Goal: Transaction & Acquisition: Obtain resource

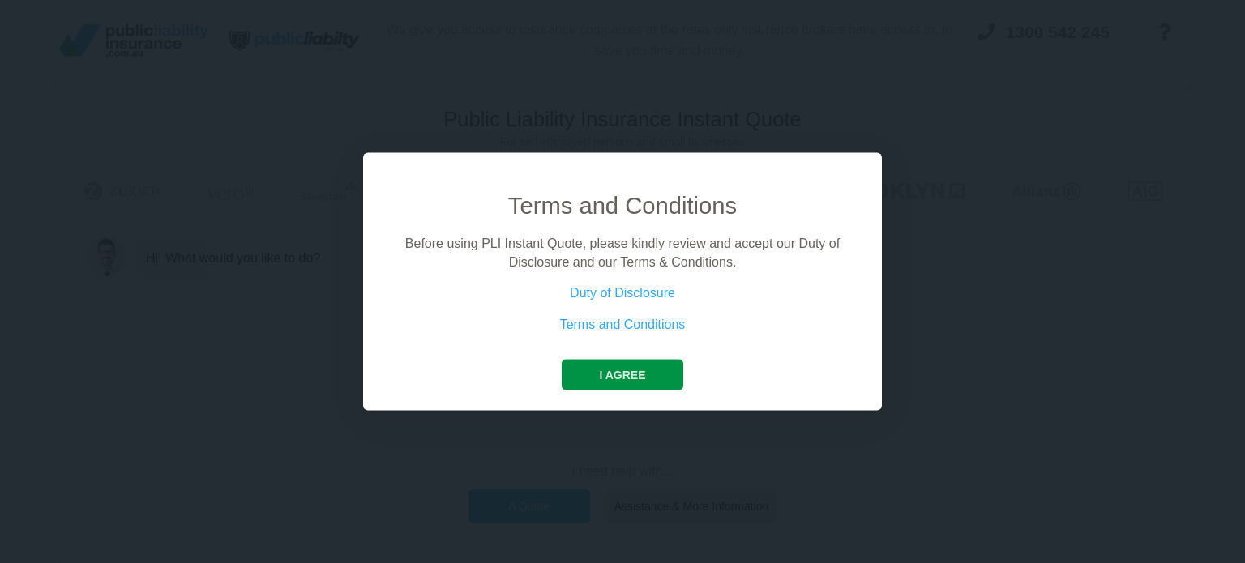
click at [648, 387] on button "I agree" at bounding box center [622, 375] width 121 height 31
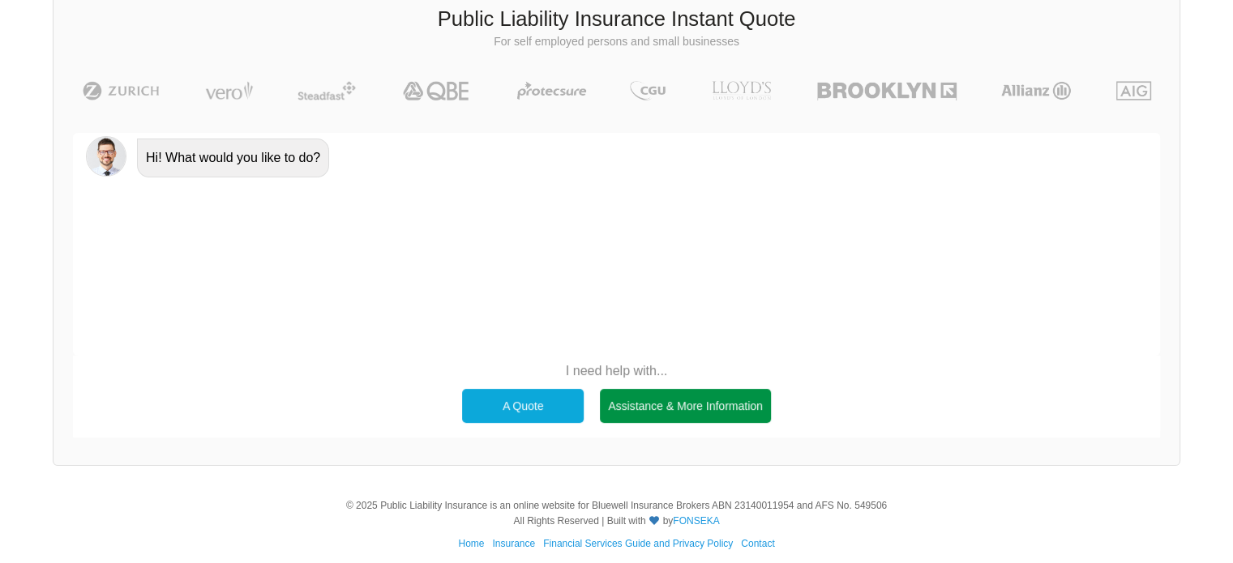
scroll to position [111, 0]
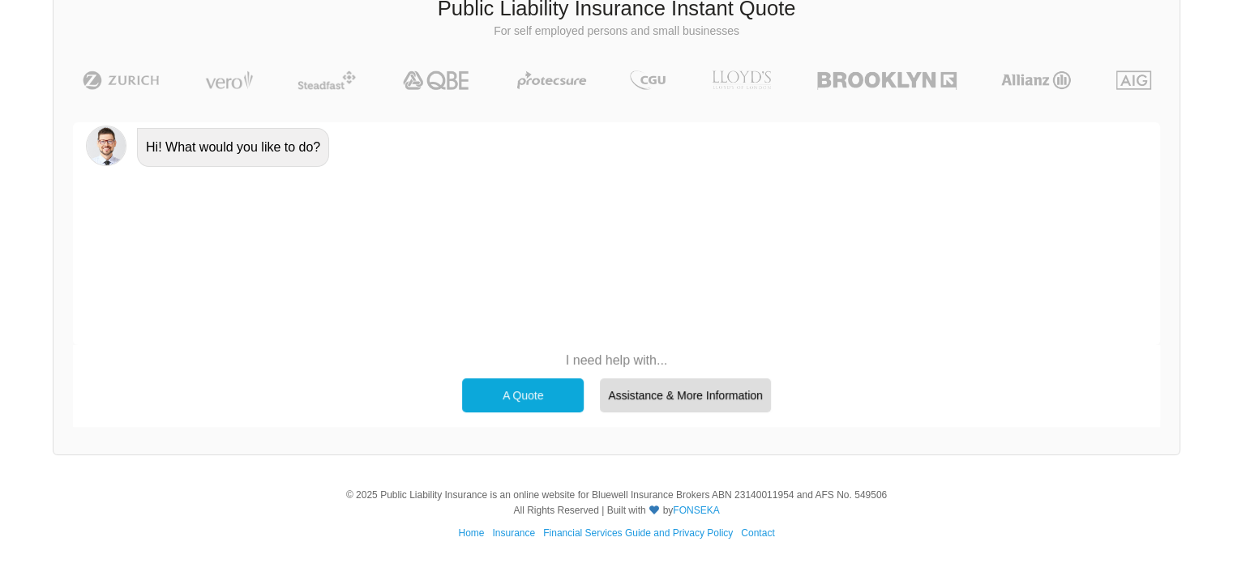
click at [563, 391] on div "A Quote" at bounding box center [523, 395] width 122 height 34
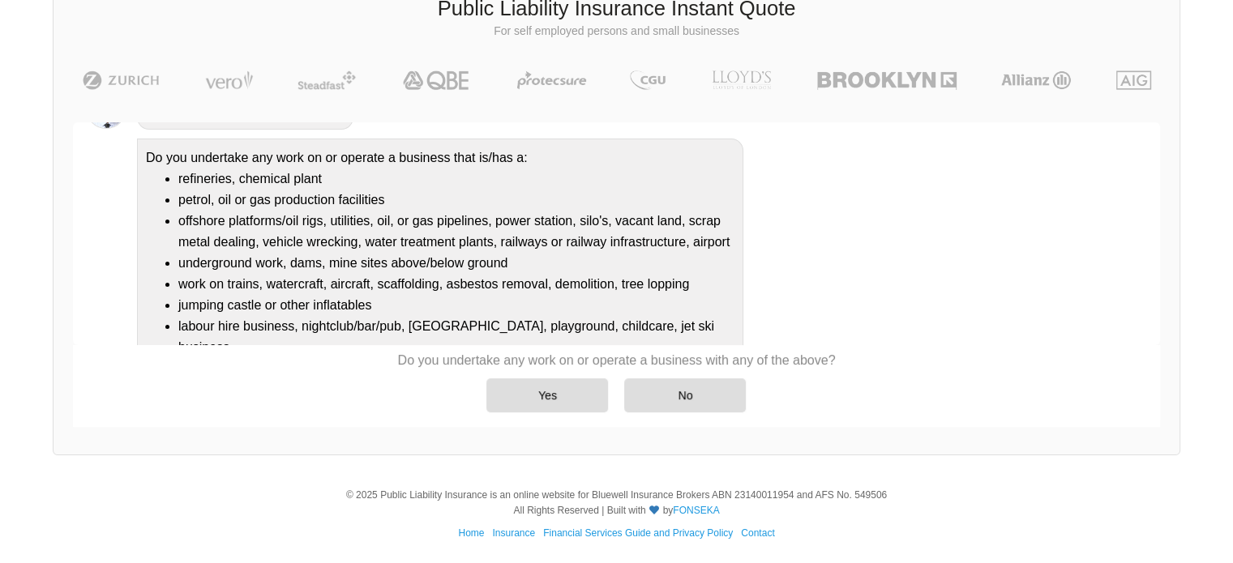
scroll to position [139, 0]
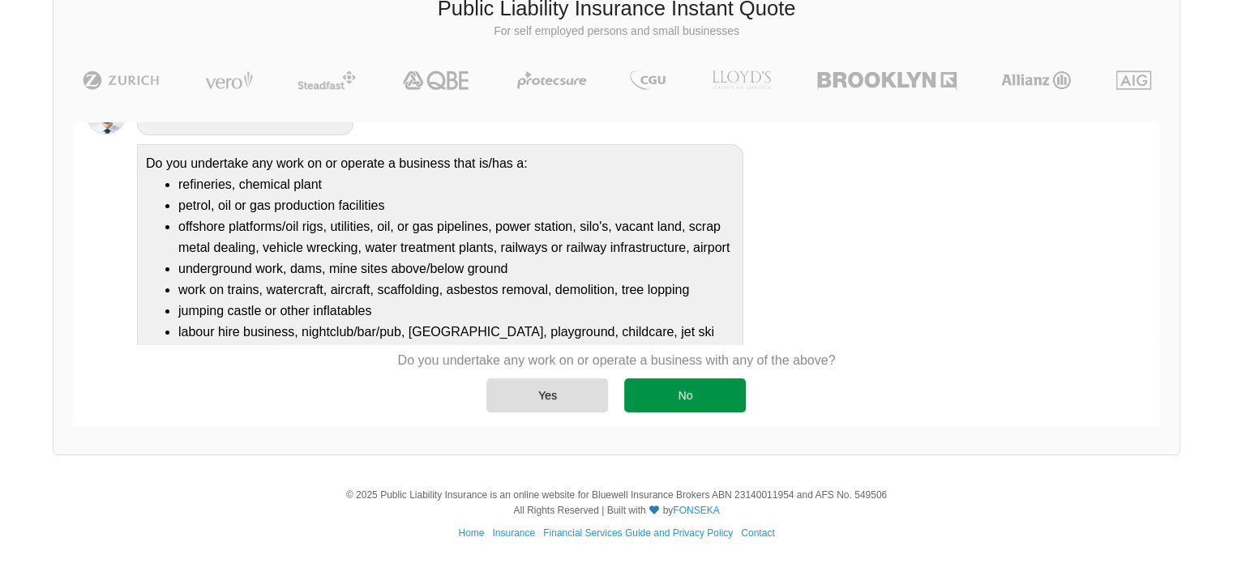
click at [697, 397] on div "No" at bounding box center [685, 395] width 122 height 34
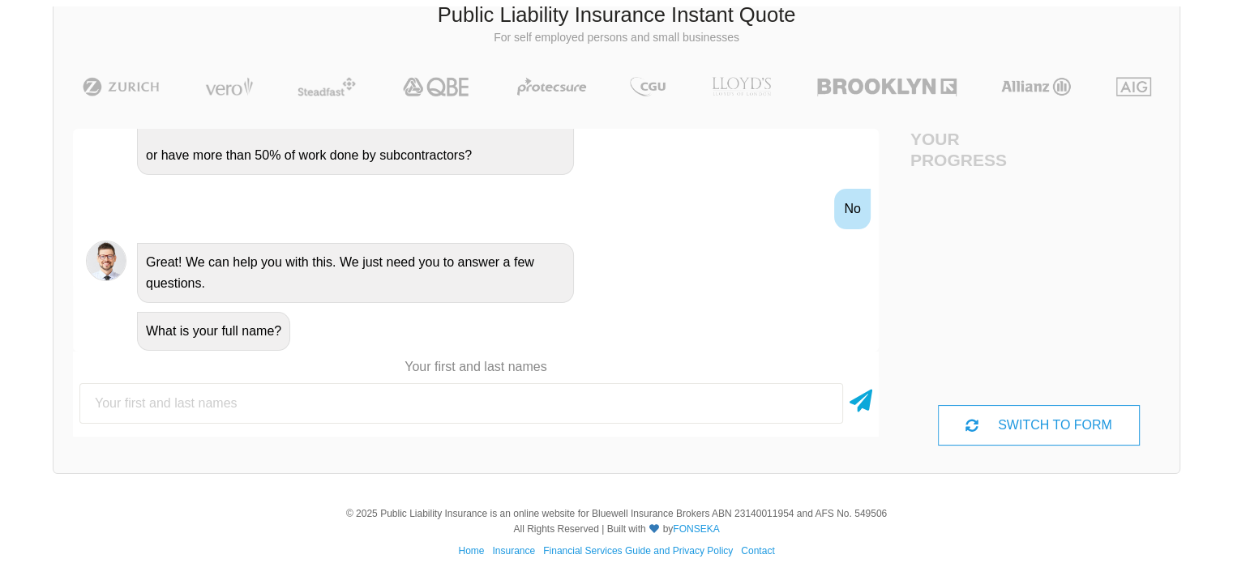
scroll to position [111, 0]
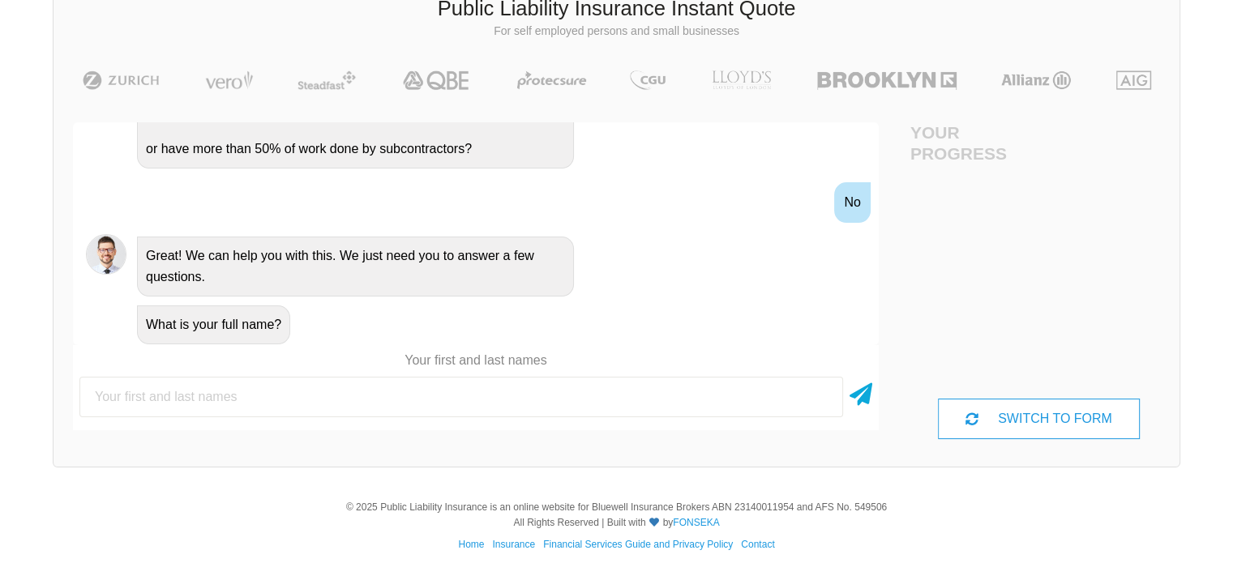
click at [266, 391] on input "text" at bounding box center [460, 397] width 763 height 41
type input "[PERSON_NAME]"
click at [857, 404] on icon at bounding box center [860, 391] width 23 height 29
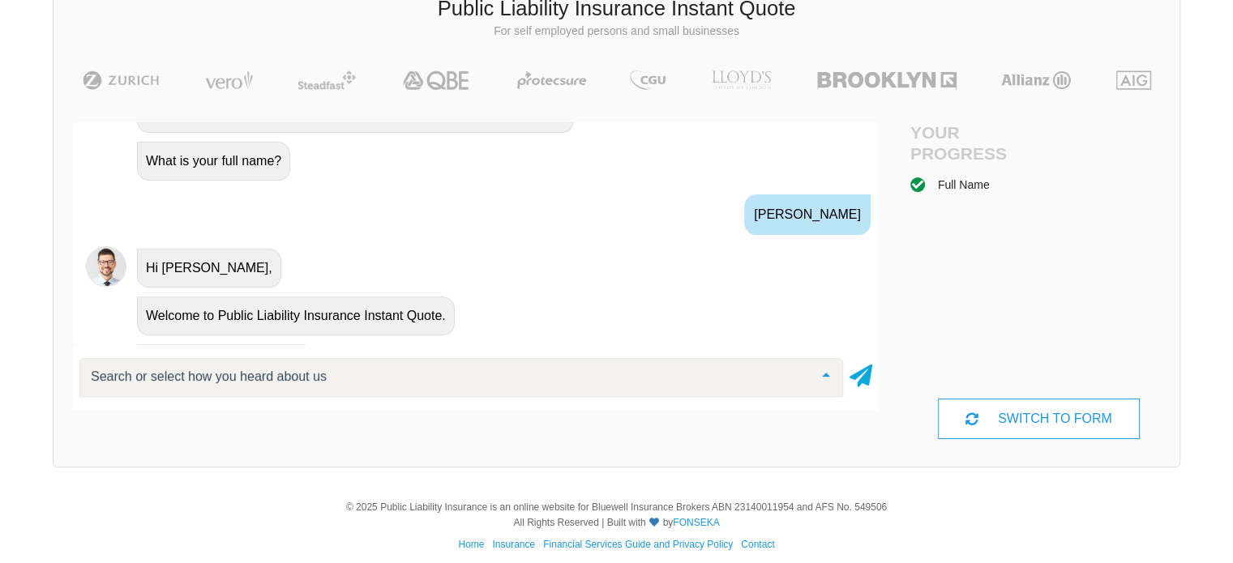
scroll to position [662, 0]
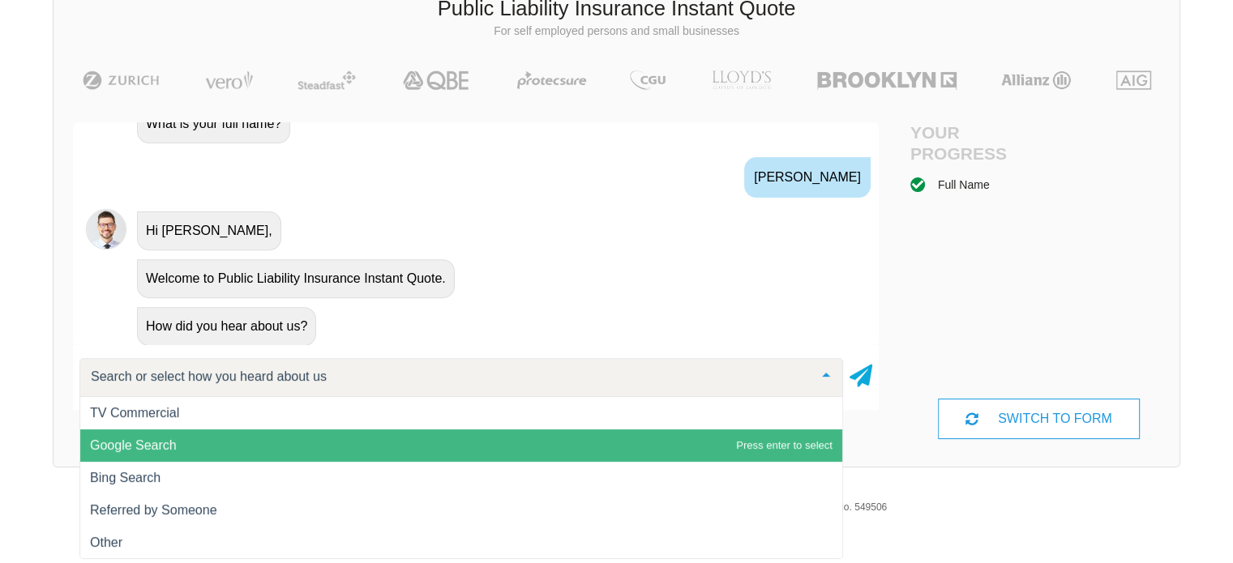
click at [509, 436] on span "Google Search" at bounding box center [461, 446] width 762 height 32
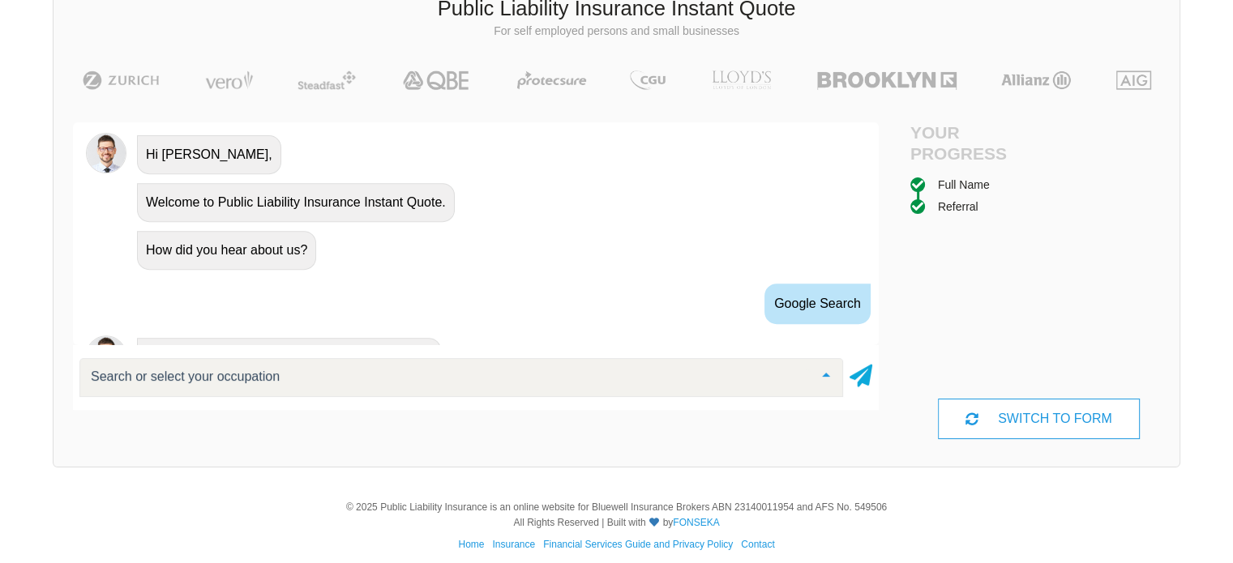
scroll to position [816, 0]
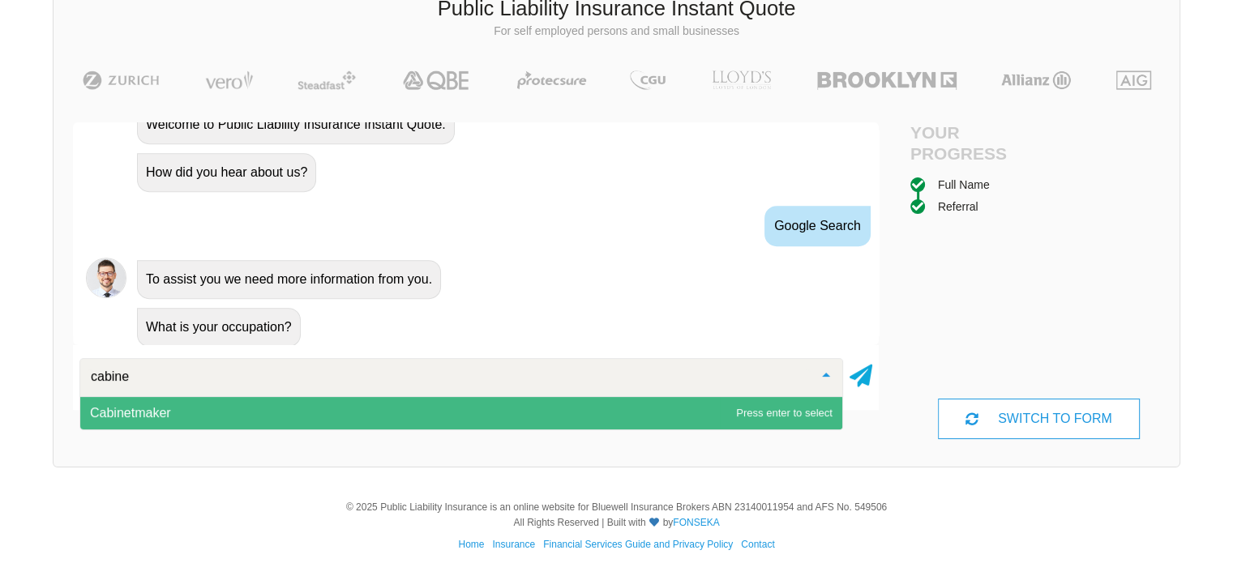
type input "cabinet"
click at [457, 405] on span "Cabinetmaker" at bounding box center [461, 413] width 762 height 32
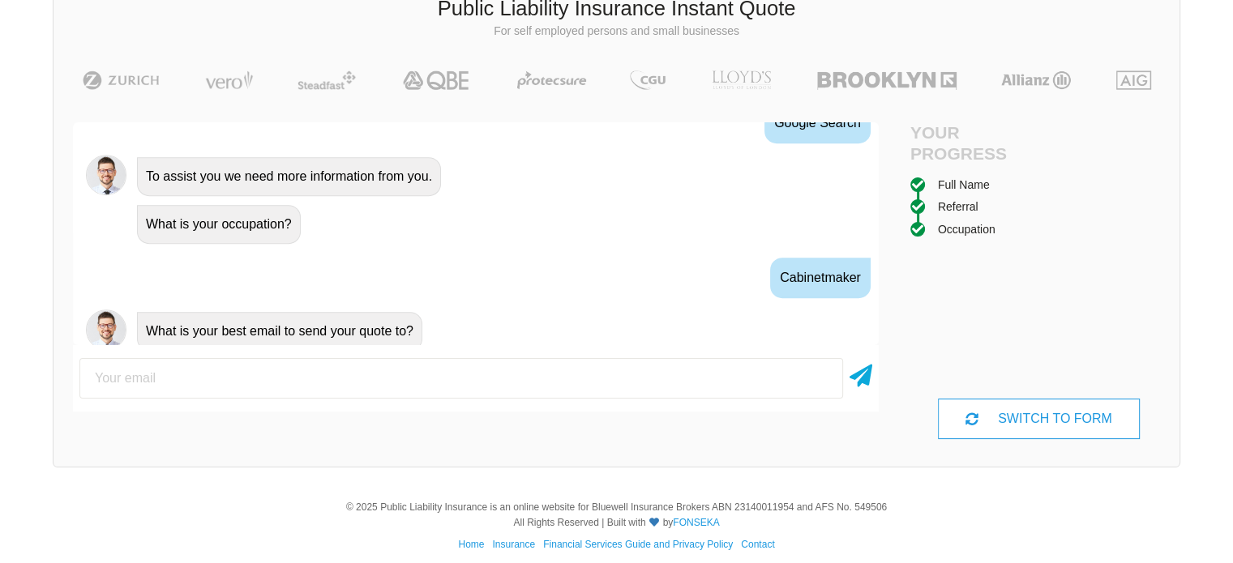
scroll to position [921, 0]
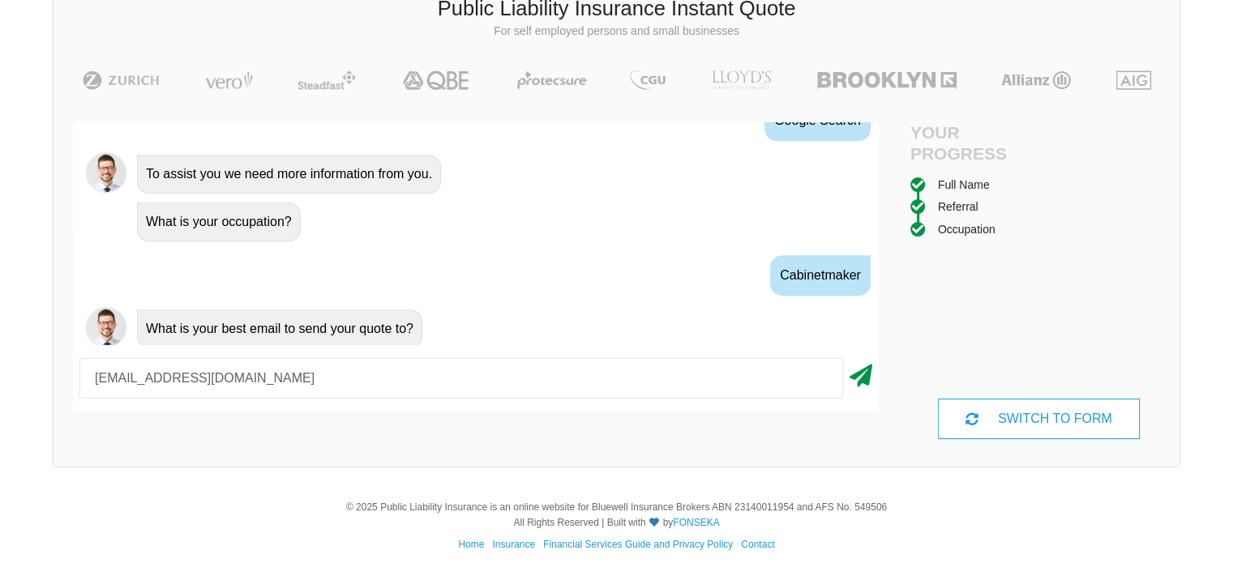
type input "[EMAIL_ADDRESS][DOMAIN_NAME]"
click at [850, 386] on icon at bounding box center [860, 372] width 23 height 29
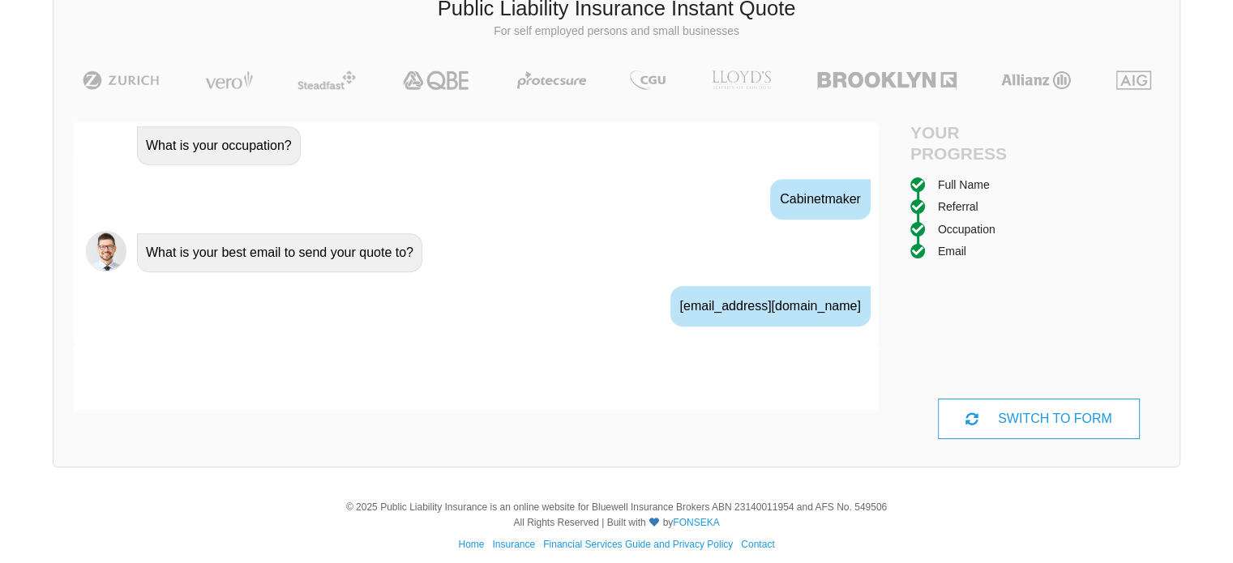
scroll to position [1028, 0]
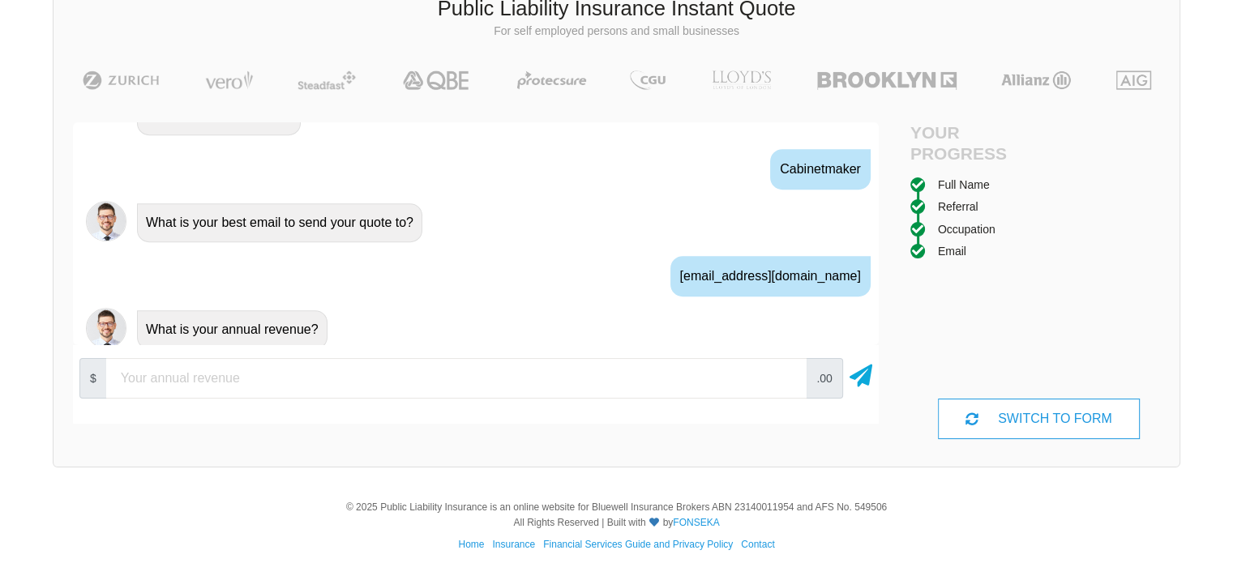
click at [349, 398] on div "$ .00" at bounding box center [476, 378] width 806 height 53
click at [142, 384] on input "800000" at bounding box center [456, 378] width 700 height 41
type input "800000"
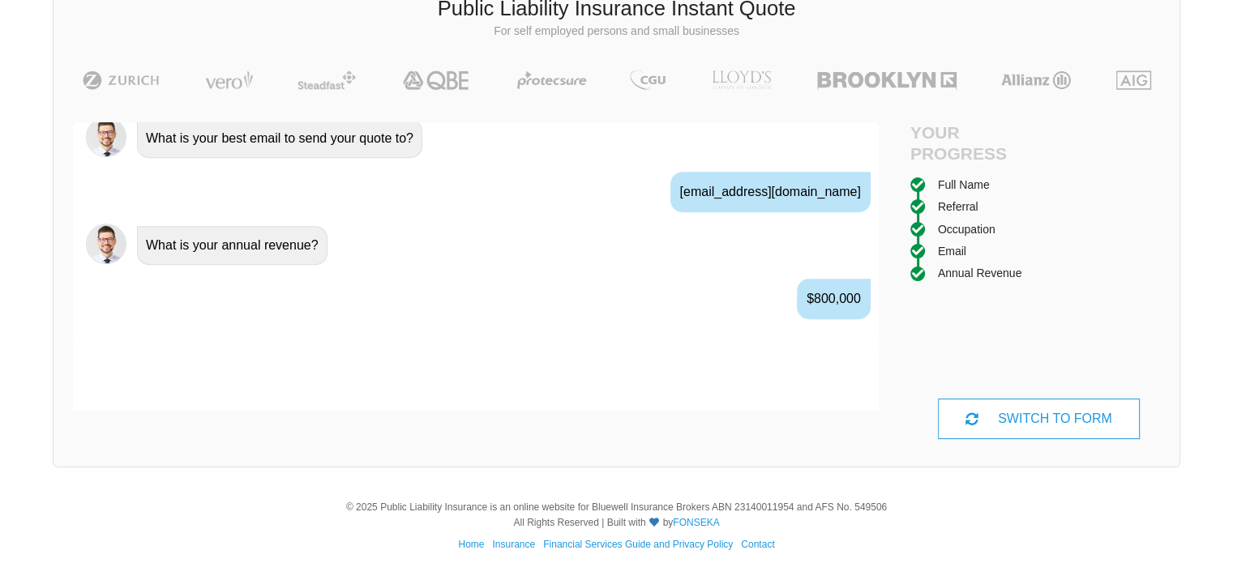
scroll to position [1134, 0]
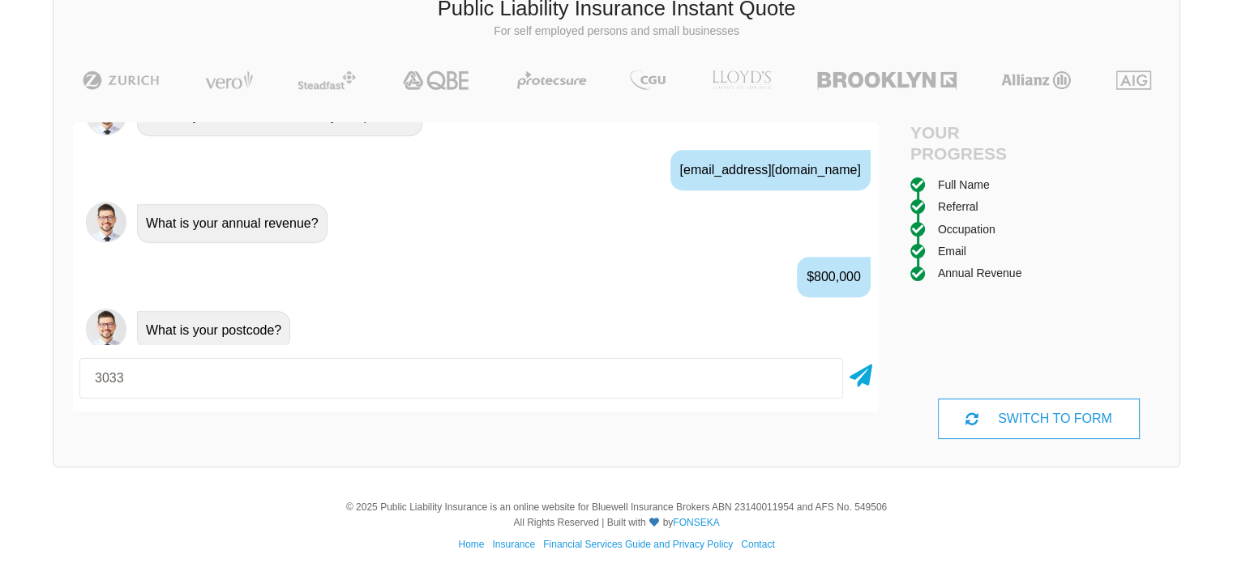
type input "3033"
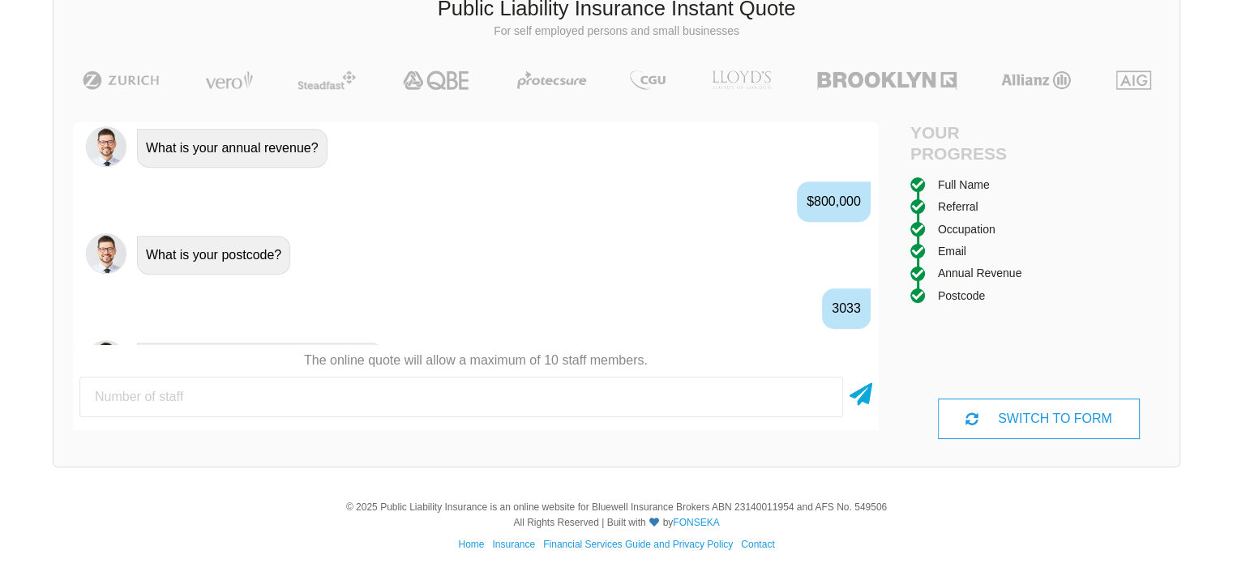
scroll to position [1240, 0]
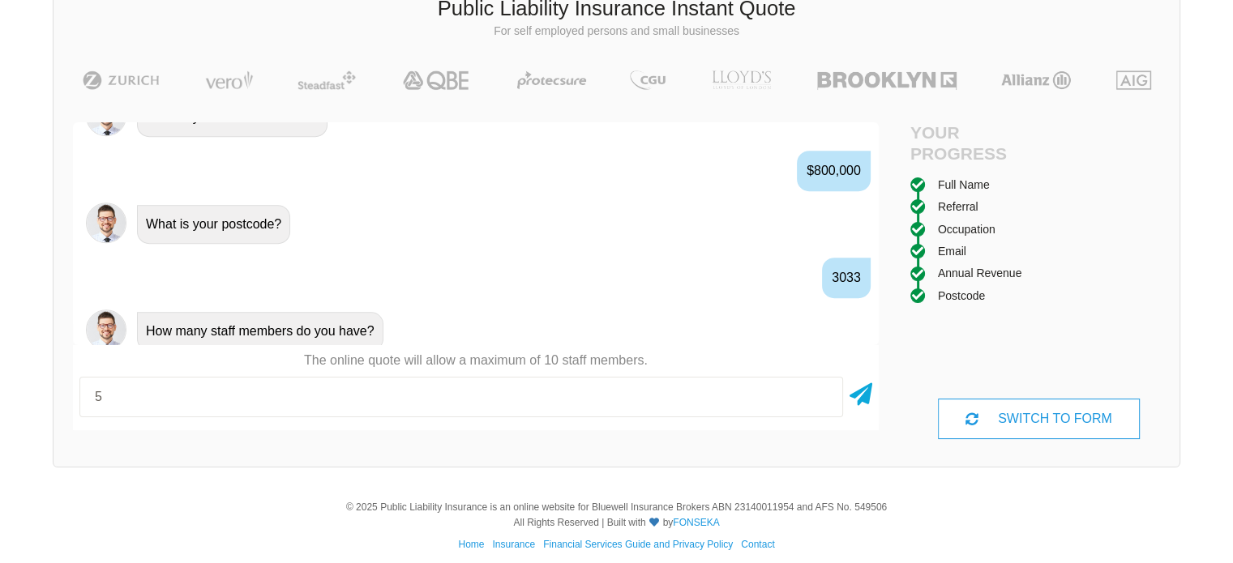
type input "5"
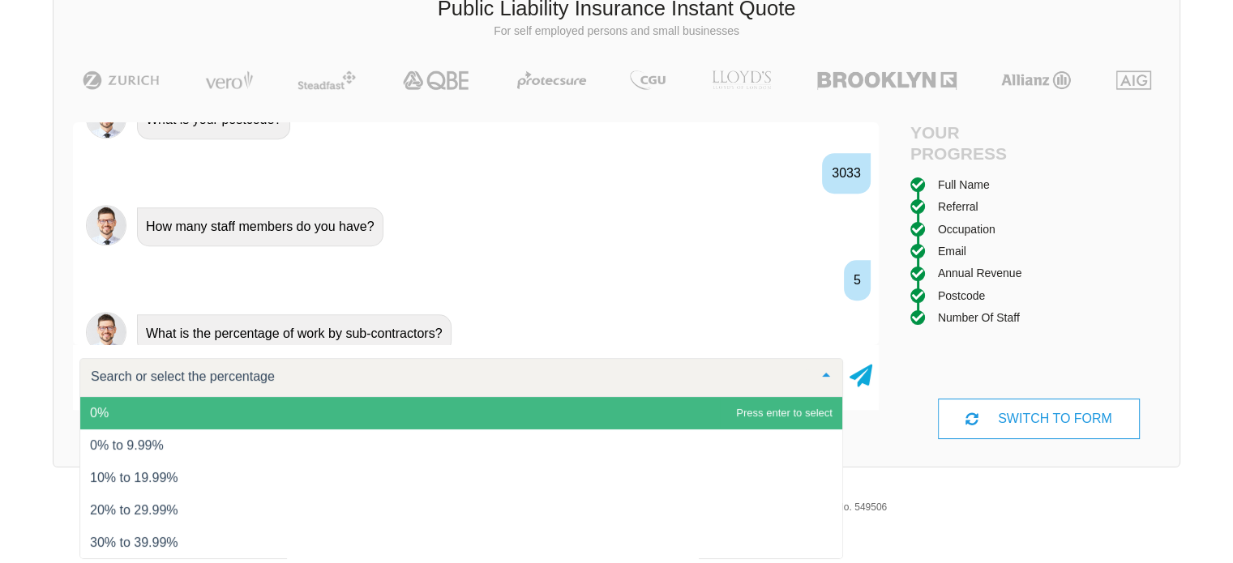
scroll to position [1345, 0]
click at [334, 412] on span "0%" at bounding box center [461, 413] width 762 height 32
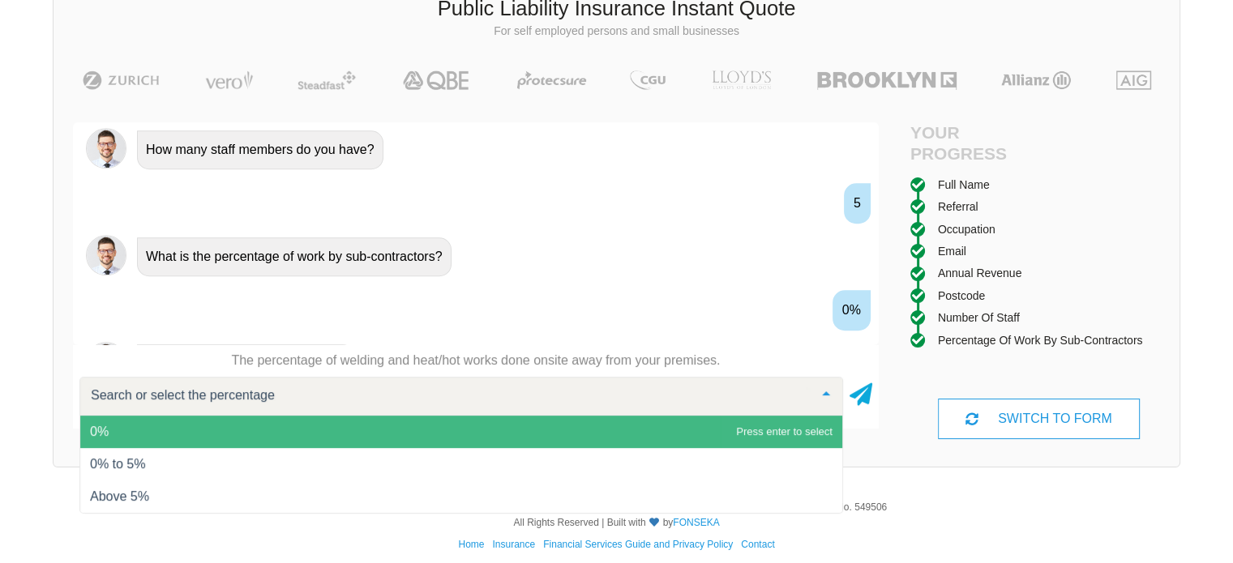
scroll to position [1452, 0]
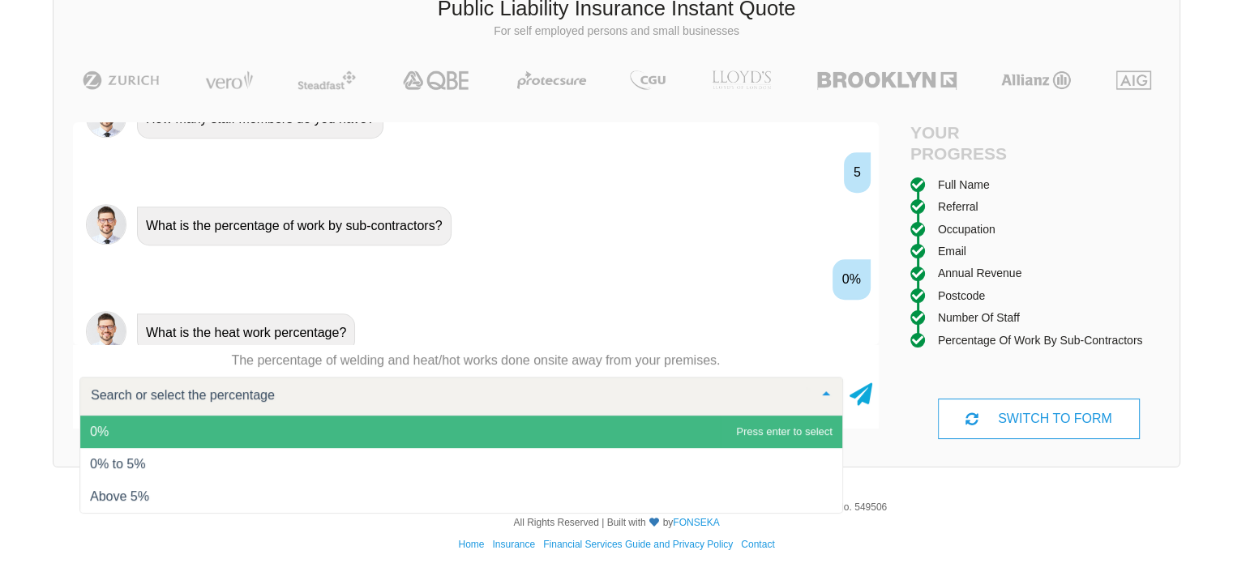
click at [321, 430] on span "0%" at bounding box center [461, 432] width 762 height 32
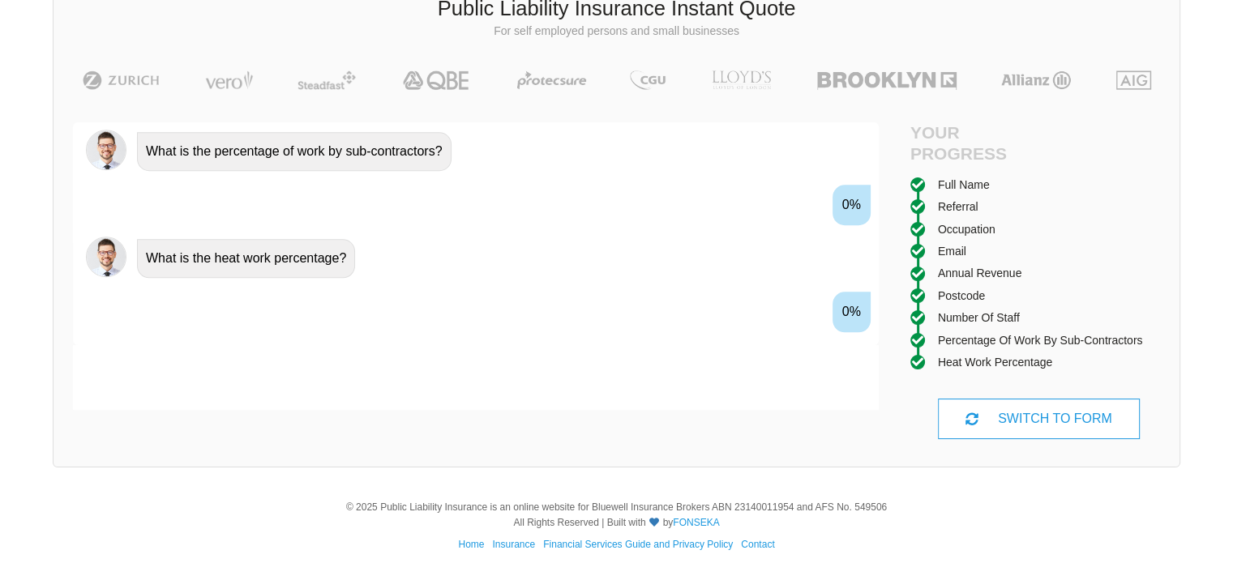
scroll to position [1558, 0]
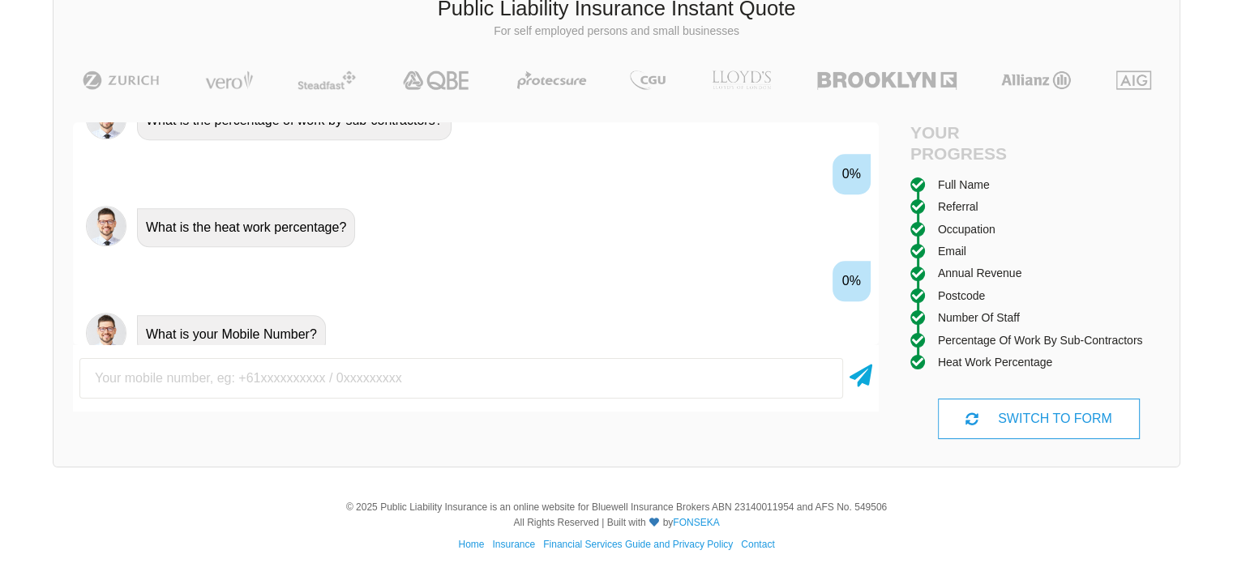
click at [352, 386] on input "text" at bounding box center [460, 378] width 763 height 41
type input "0423715550"
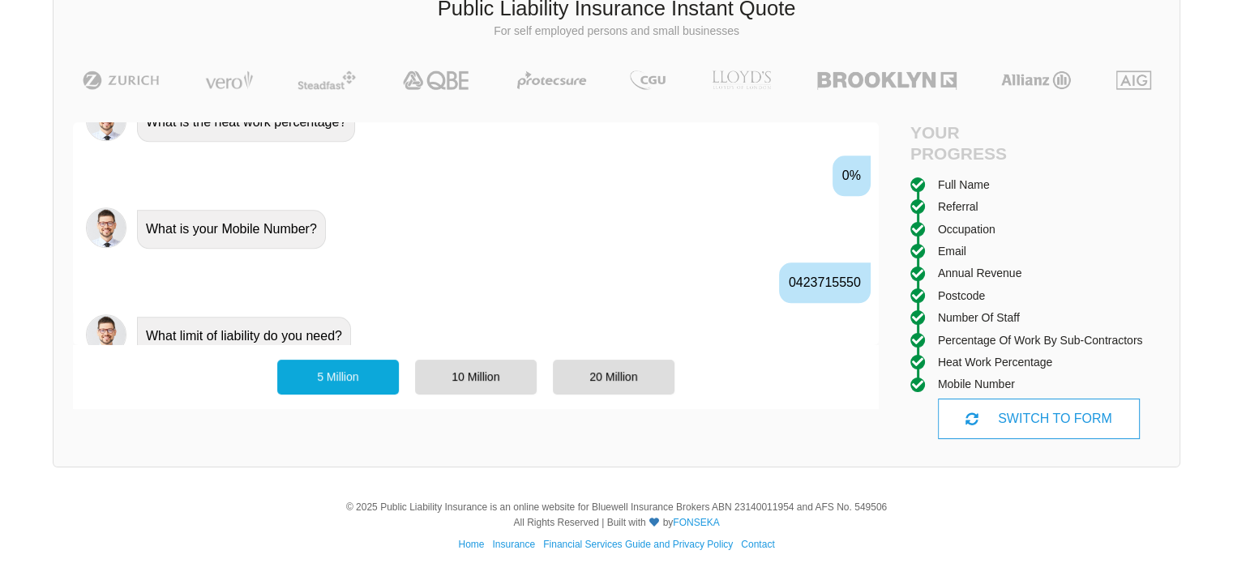
scroll to position [1664, 0]
click at [642, 387] on div "20 Million" at bounding box center [614, 377] width 122 height 34
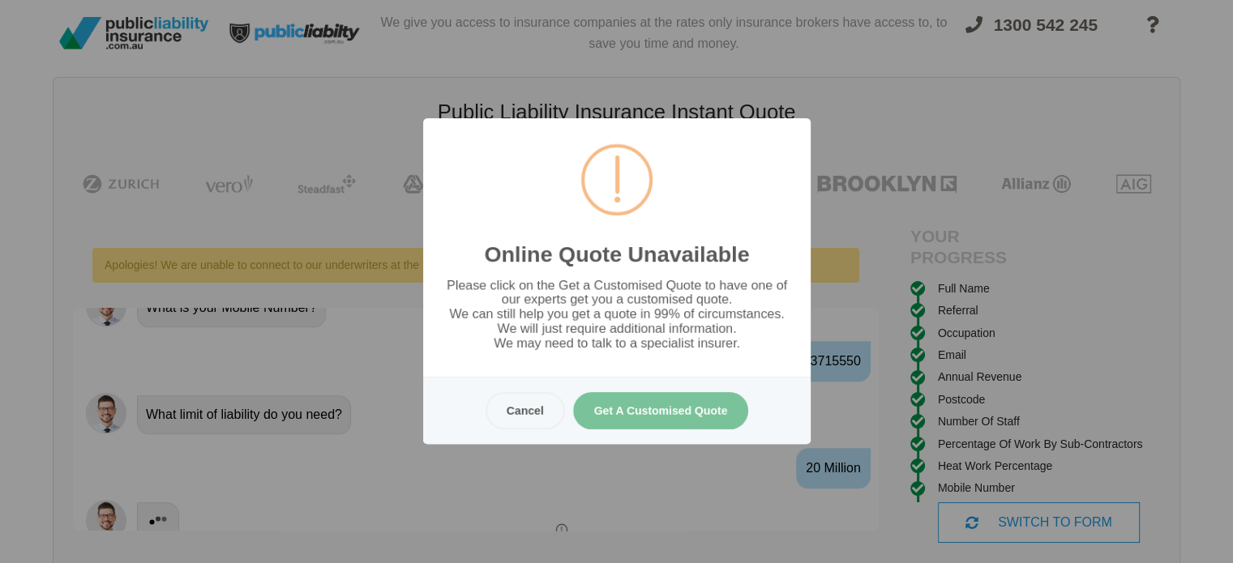
scroll to position [0, 0]
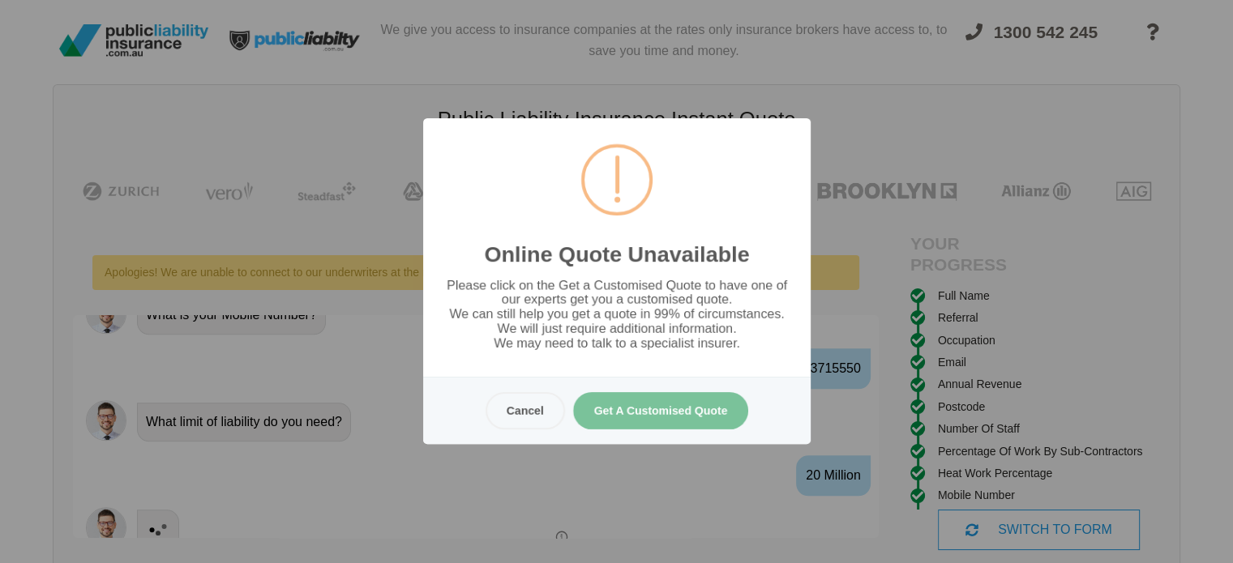
click at [605, 408] on button "Get A Customised Quote" at bounding box center [660, 410] width 176 height 37
